Goal: Navigation & Orientation: Find specific page/section

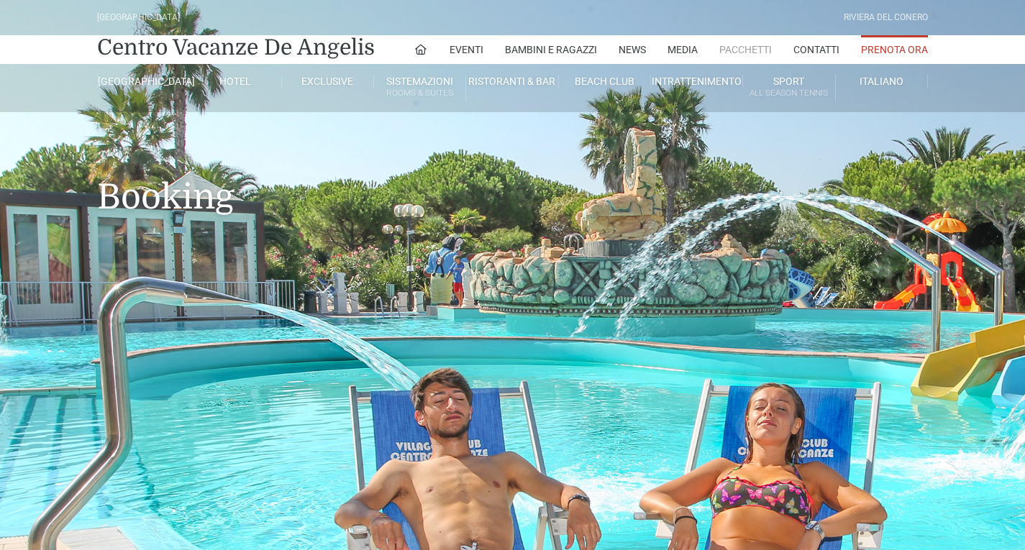
click at [726, 49] on link "Pacchetti" at bounding box center [746, 49] width 53 height 29
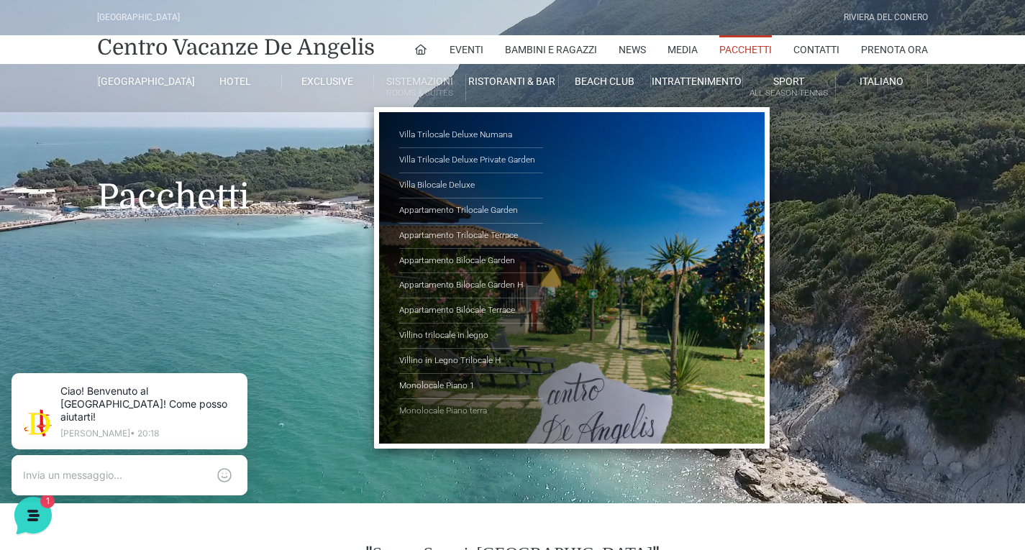
click at [476, 413] on link "Monolocale Piano terra" at bounding box center [471, 411] width 144 height 24
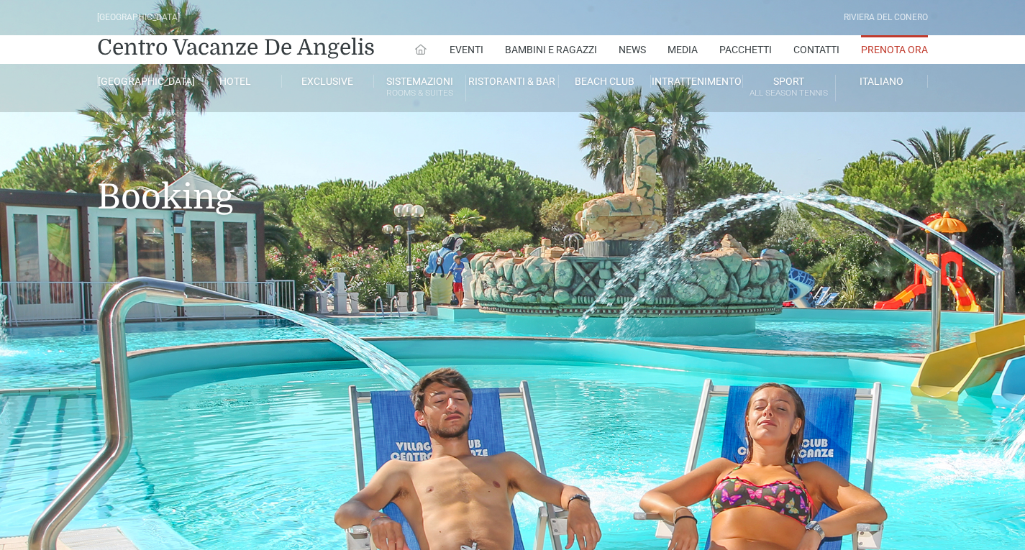
click at [423, 45] on icon at bounding box center [420, 49] width 13 height 13
